Goal: Entertainment & Leisure: Consume media (video, audio)

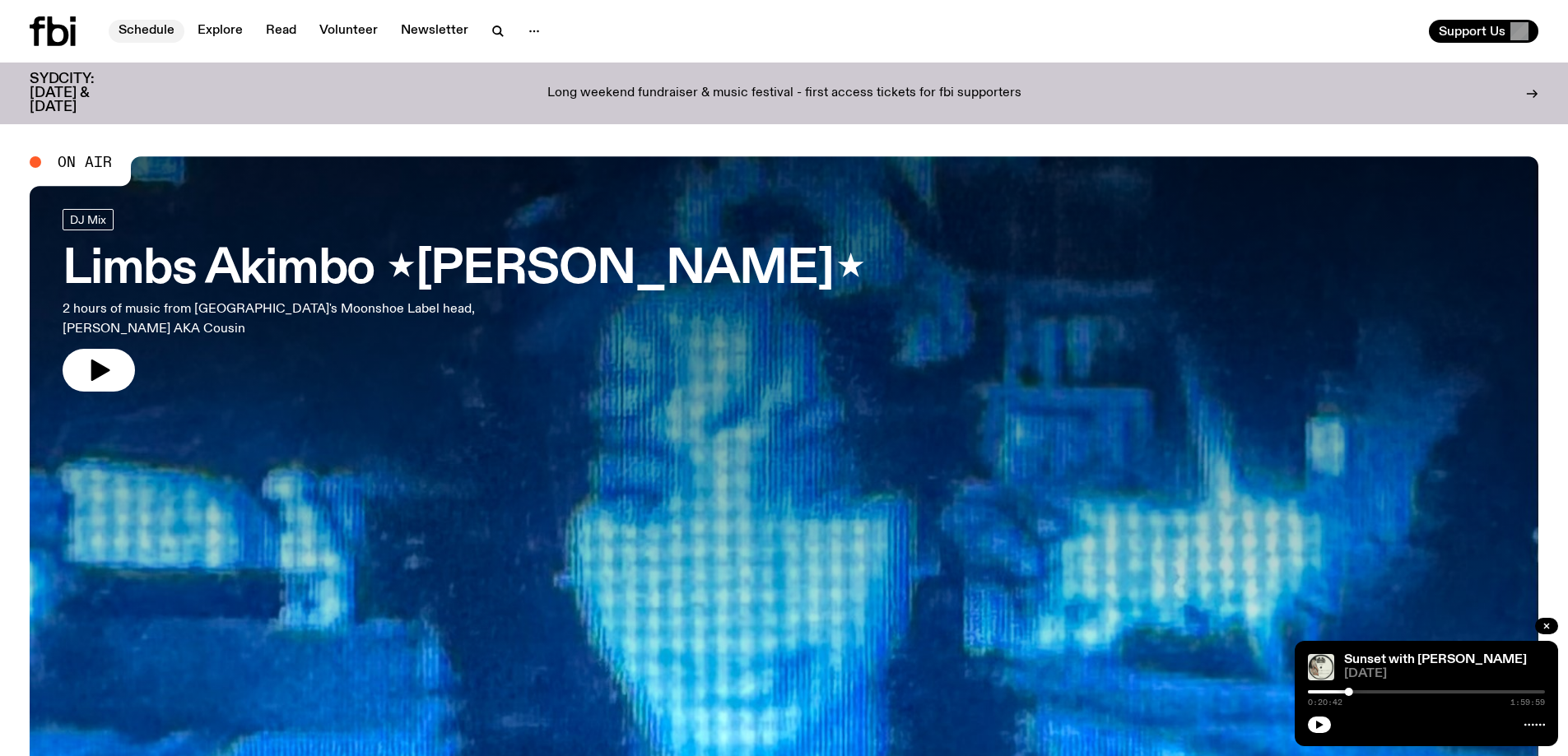
click at [145, 30] on link "Schedule" at bounding box center [146, 30] width 76 height 23
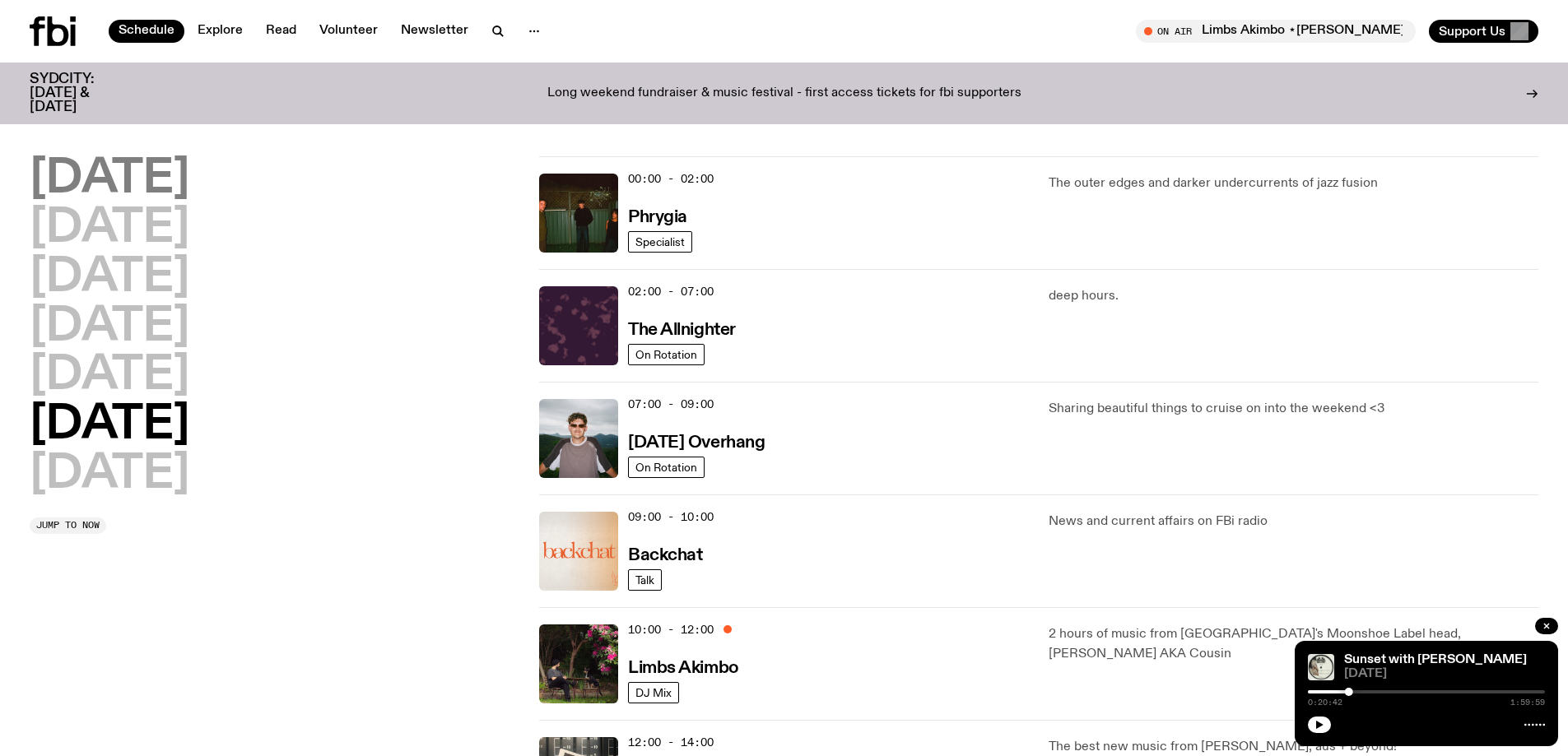
click at [117, 168] on h2 "[DATE]" at bounding box center [109, 179] width 159 height 46
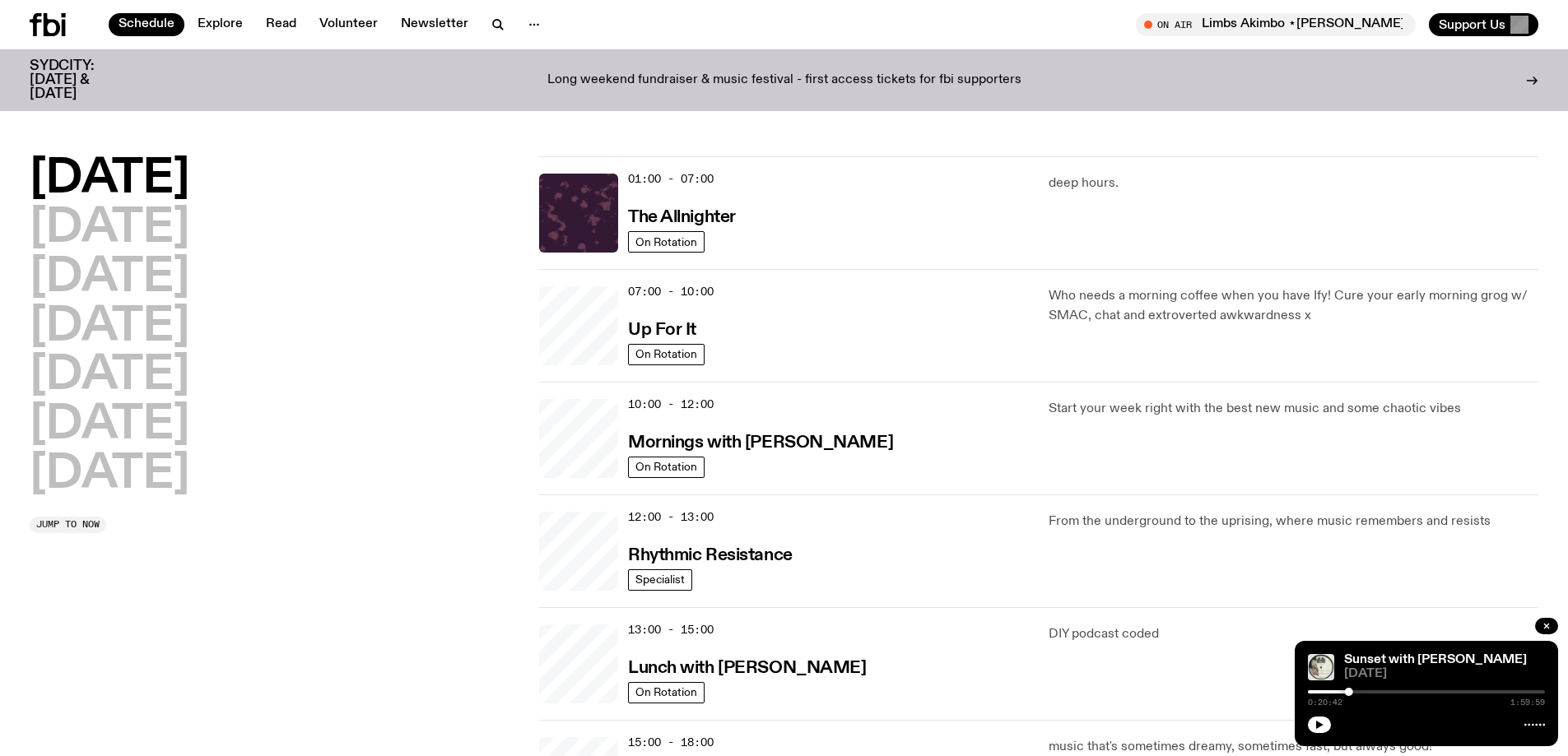
scroll to position [46, 0]
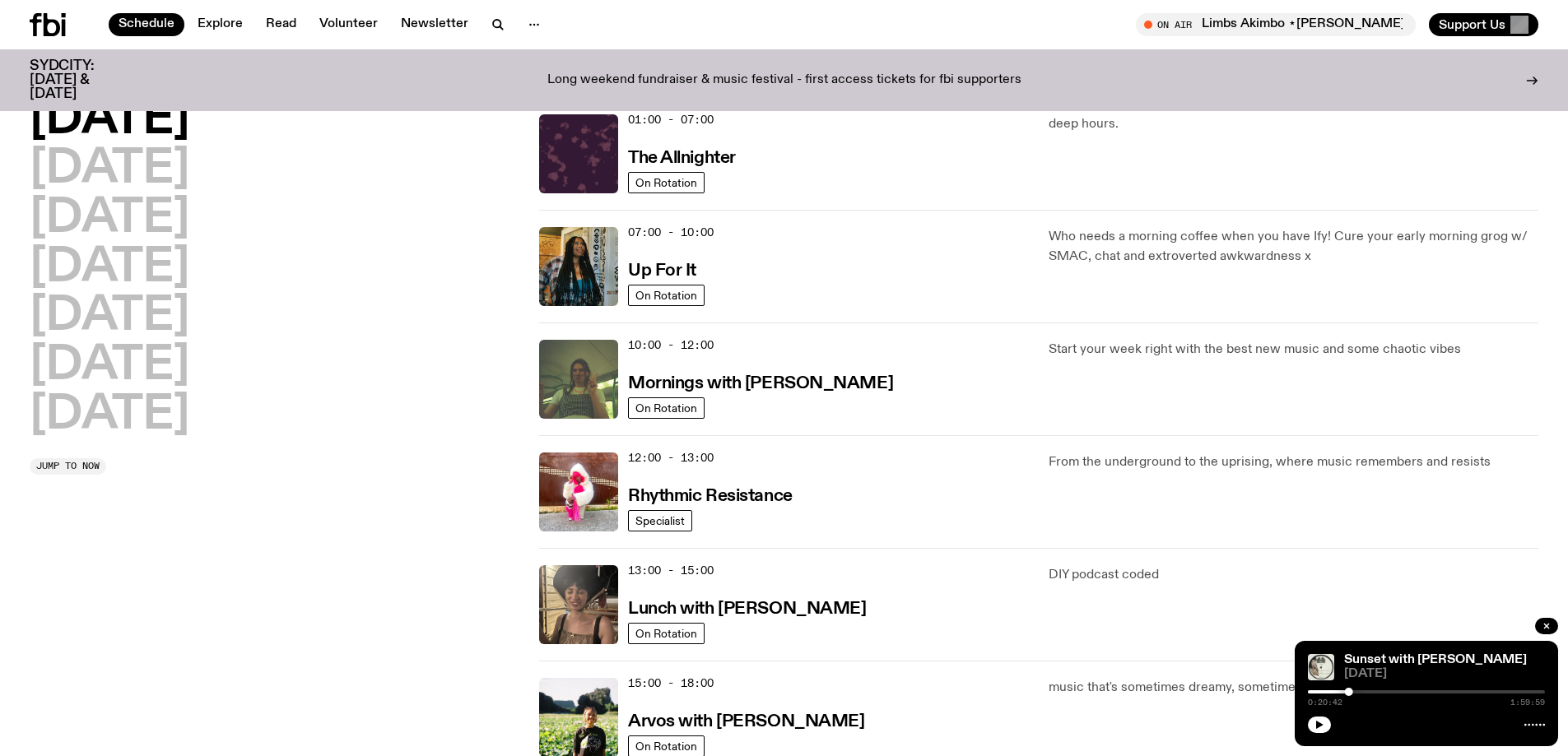
click at [140, 115] on h2 "[DATE]" at bounding box center [109, 120] width 159 height 46
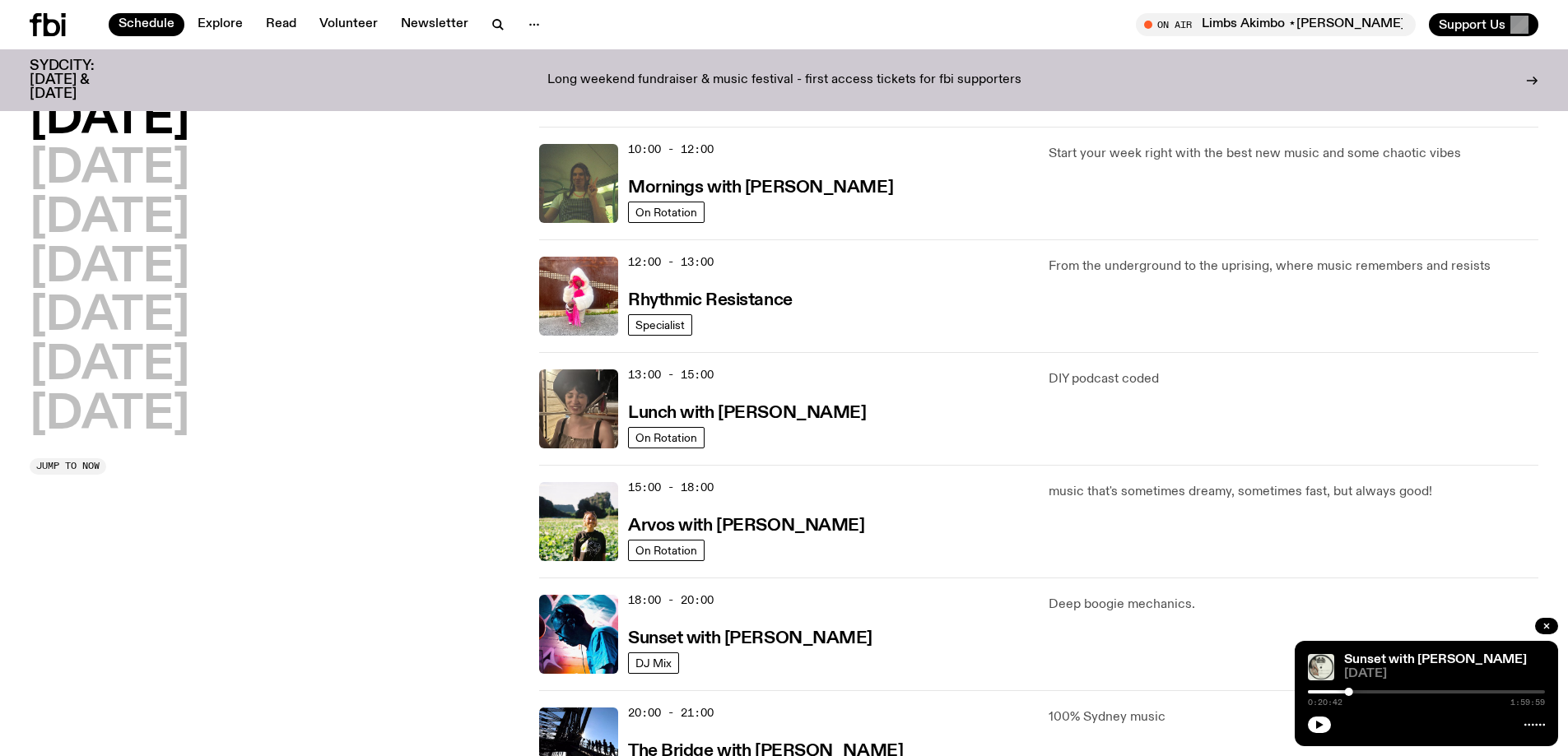
scroll to position [457, 0]
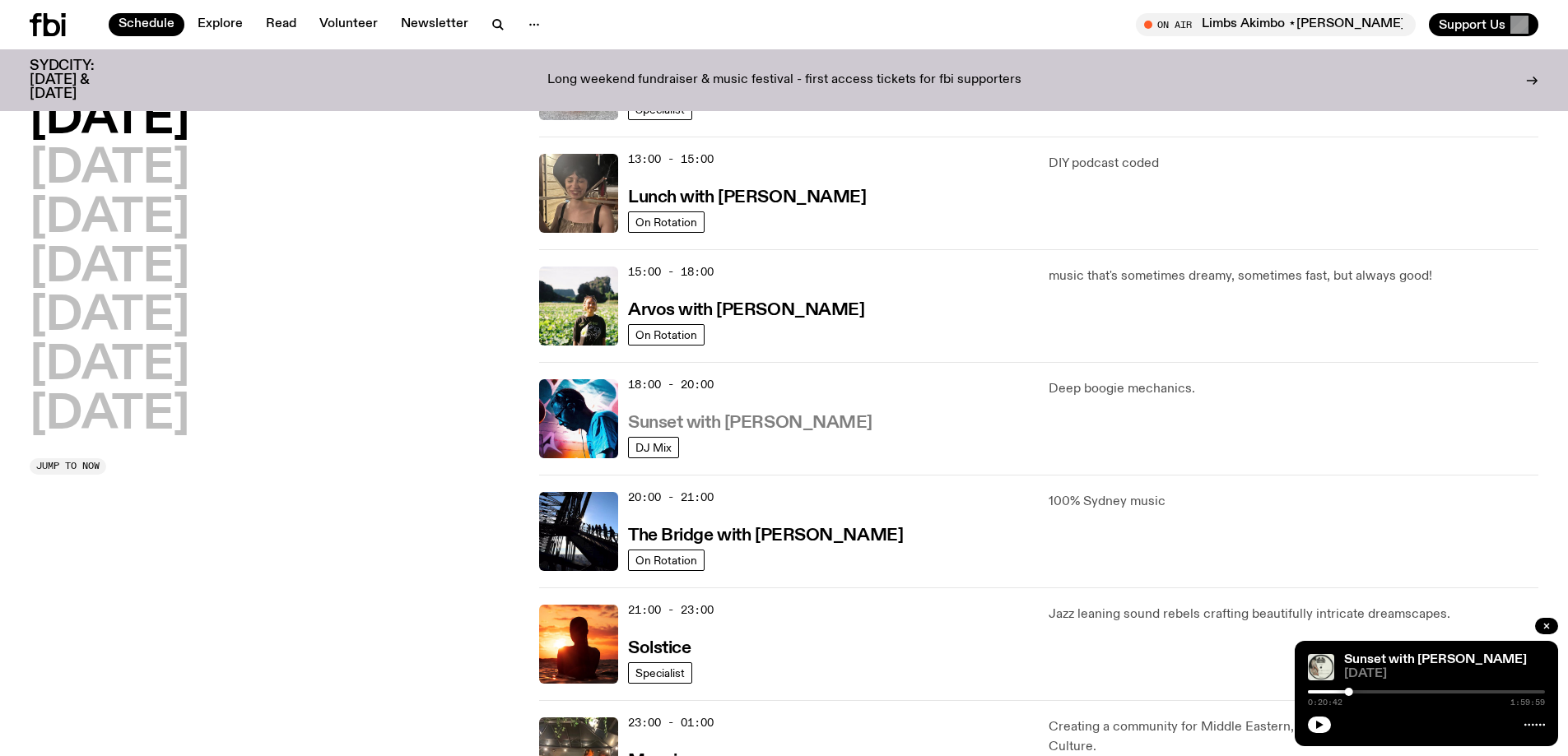
click at [734, 426] on h3 "Sunset with [PERSON_NAME]" at bounding box center [750, 424] width 245 height 18
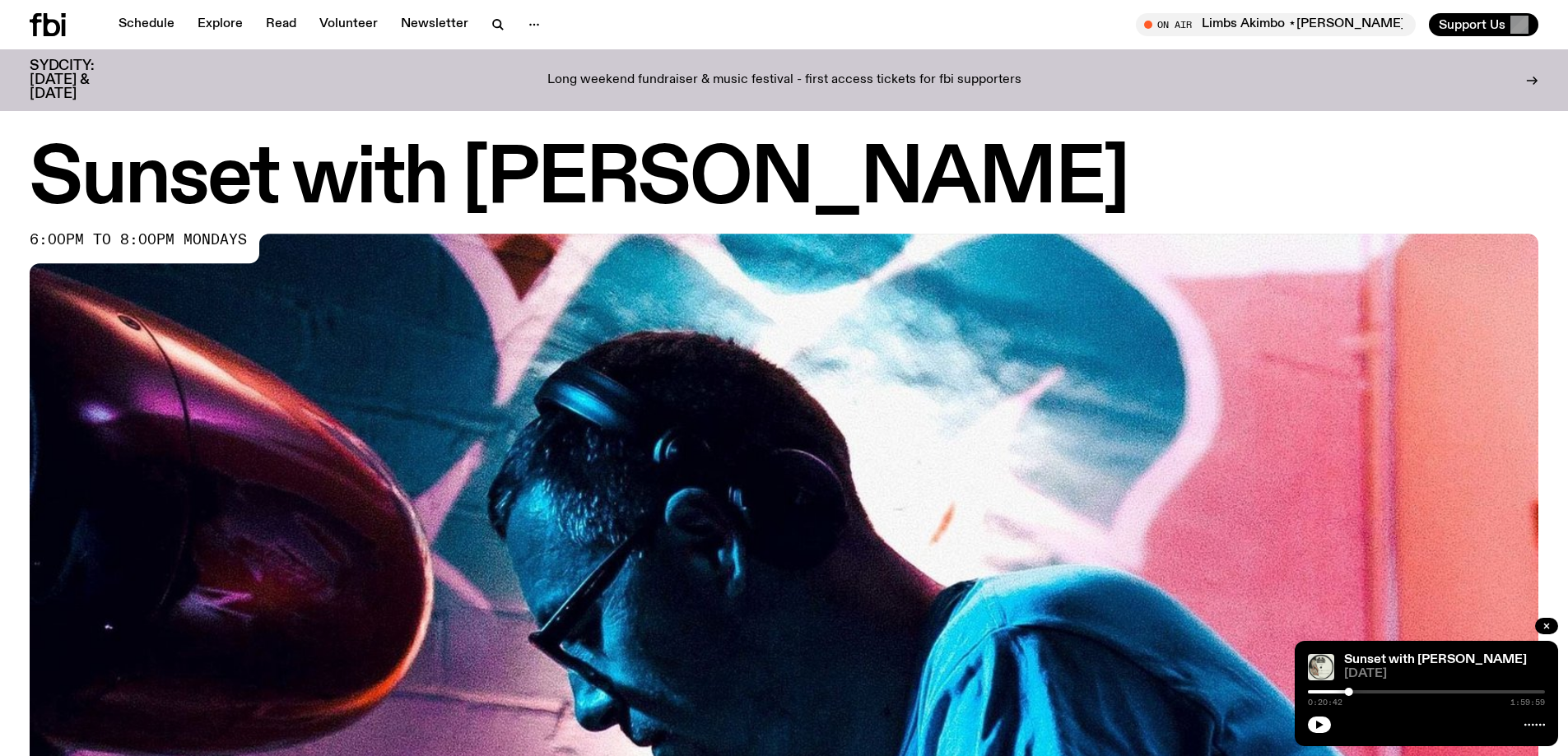
scroll to position [1057, 0]
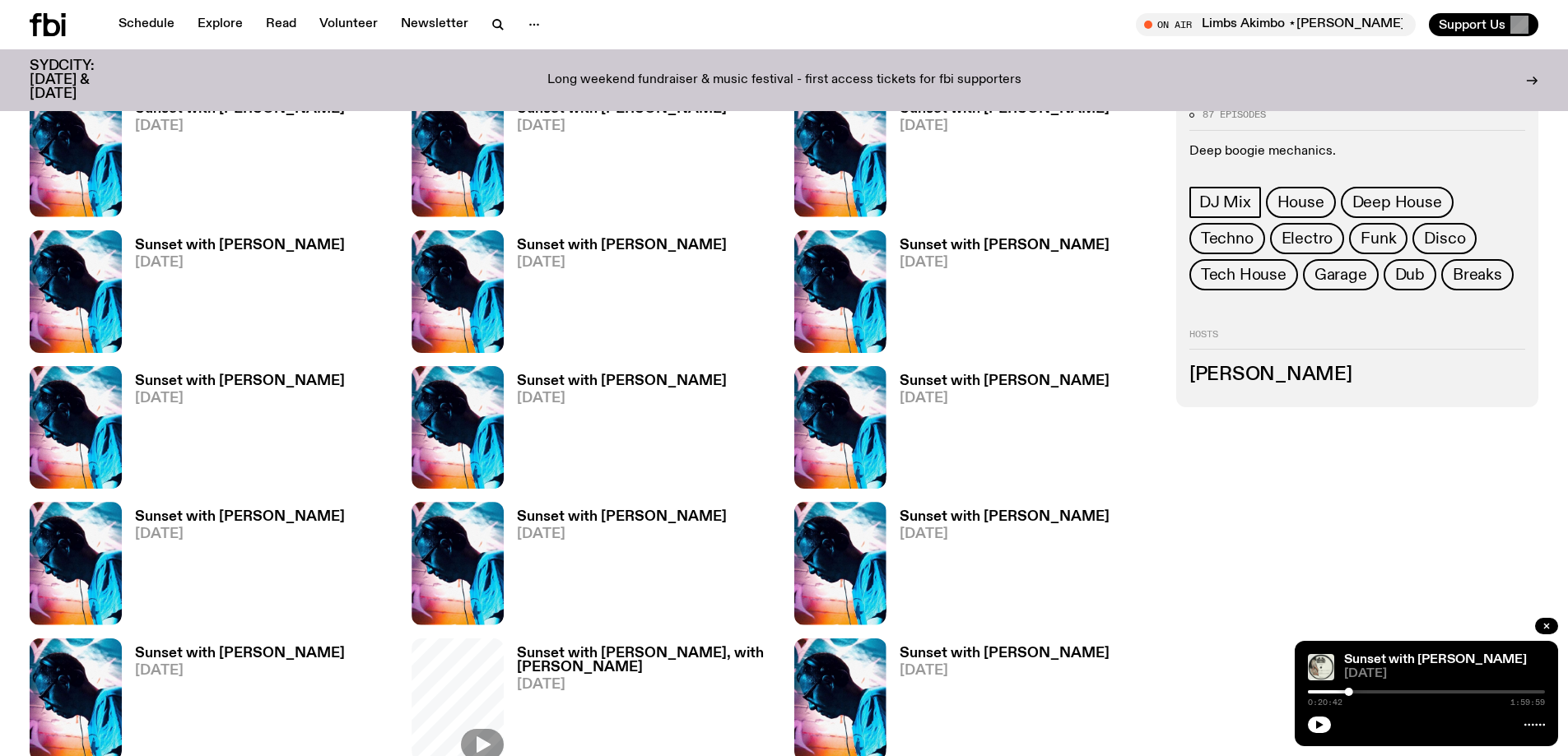
click at [983, 248] on h3 "Sunset with [PERSON_NAME]" at bounding box center [1004, 246] width 210 height 14
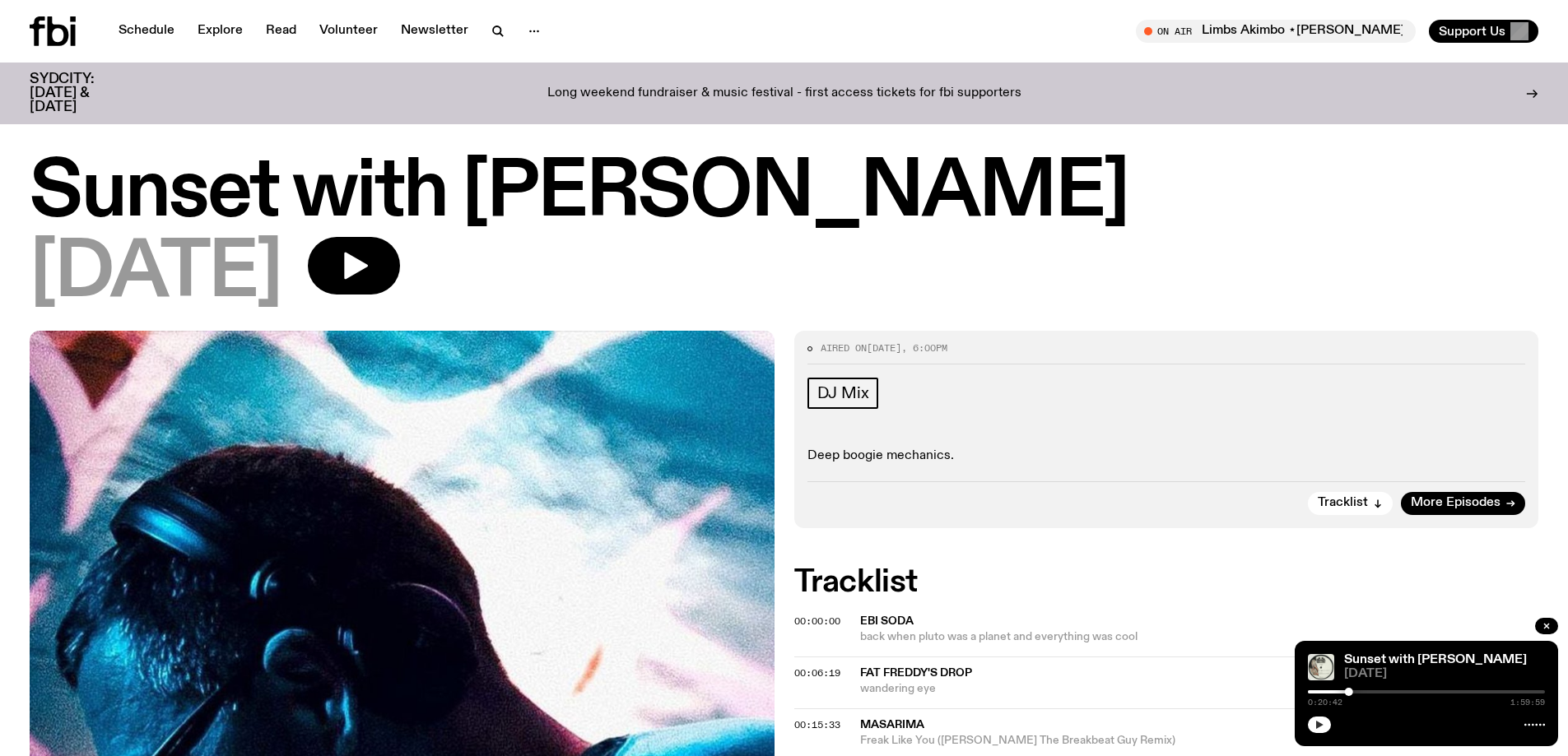
click at [1315, 726] on icon "button" at bounding box center [1319, 725] width 10 height 10
drag, startPoint x: 1343, startPoint y: 691, endPoint x: 1329, endPoint y: 689, distance: 14.1
click at [1329, 689] on div "0:20:43 1:59:59" at bounding box center [1426, 697] width 237 height 20
click at [1329, 690] on div at bounding box center [1230, 691] width 237 height 3
click at [1402, 693] on div "0:37:45 1:59:59" at bounding box center [1426, 697] width 237 height 20
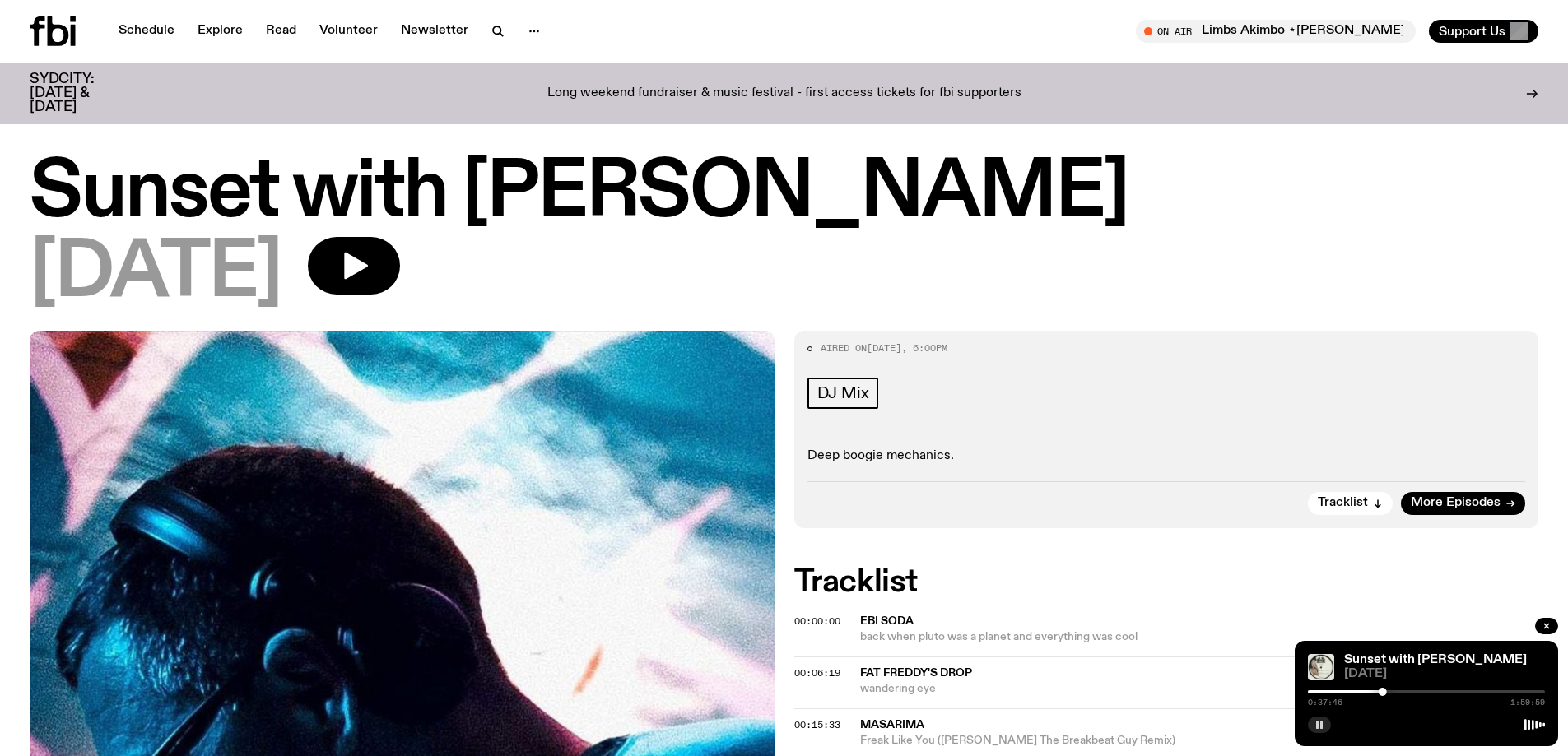
click at [1402, 692] on div at bounding box center [1426, 691] width 237 height 3
click at [1401, 693] on div at bounding box center [1401, 692] width 8 height 8
click at [1397, 693] on div at bounding box center [1397, 692] width 8 height 8
